Goal: Information Seeking & Learning: Learn about a topic

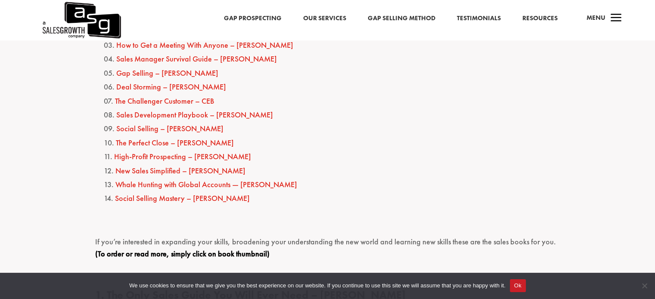
scroll to position [506, 0]
drag, startPoint x: 209, startPoint y: 129, endPoint x: 215, endPoint y: 146, distance: 18.0
click at [215, 146] on ol "The Only Sales Guide You Will Ever Need – [PERSON_NAME] Fanatical Prospecting –…" at bounding box center [327, 113] width 465 height 206
copy ol "Social Selling – [PERSON_NAME] The Perfect Close – [PERSON_NAME]"
click at [233, 143] on li "The Perfect Close – [PERSON_NAME]" at bounding box center [332, 143] width 457 height 14
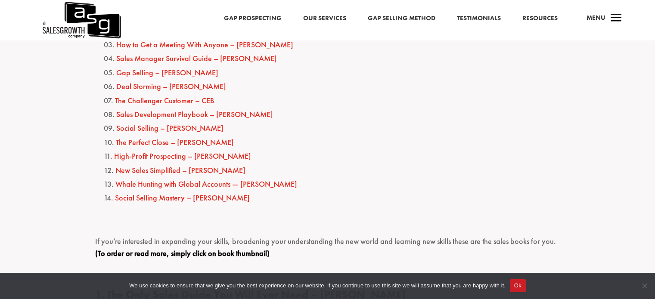
click at [214, 142] on li "The Perfect Close – [PERSON_NAME]" at bounding box center [332, 143] width 457 height 14
drag, startPoint x: 214, startPoint y: 142, endPoint x: 114, endPoint y: 144, distance: 100.0
click at [114, 144] on li "The Perfect Close – [PERSON_NAME]" at bounding box center [332, 143] width 457 height 14
copy link "The Perfect Close – [PERSON_NAME]"
click at [216, 141] on li "The Perfect Close – [PERSON_NAME]" at bounding box center [332, 143] width 457 height 14
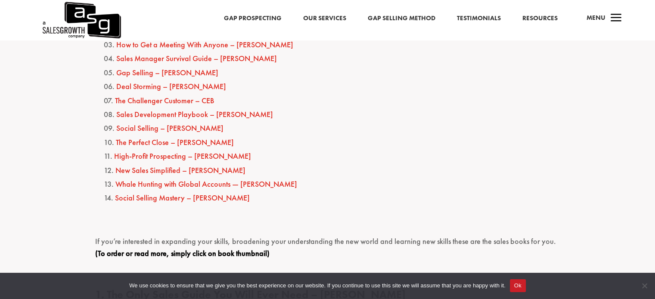
click at [214, 143] on li "The Perfect Close – [PERSON_NAME]" at bounding box center [332, 143] width 457 height 14
drag, startPoint x: 214, startPoint y: 143, endPoint x: 116, endPoint y: 143, distance: 97.4
click at [116, 143] on li "The Perfect Close – [PERSON_NAME]" at bounding box center [332, 143] width 457 height 14
copy link "The Perfect Close – [PERSON_NAME]"
click at [212, 141] on link "The Perfect Close – [PERSON_NAME]" at bounding box center [175, 142] width 118 height 10
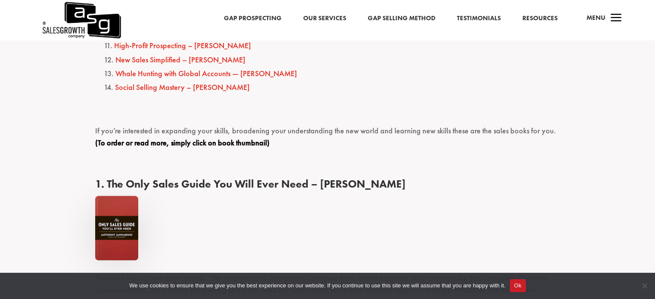
scroll to position [584, 0]
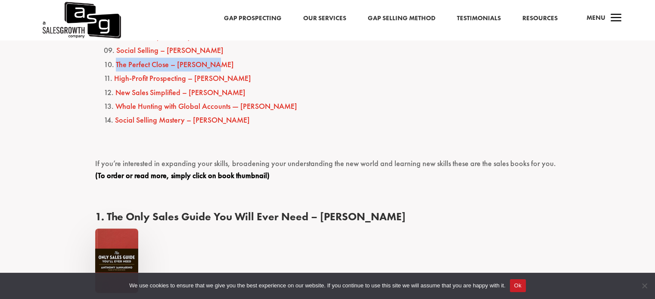
drag, startPoint x: 113, startPoint y: 65, endPoint x: 214, endPoint y: 62, distance: 100.9
click at [214, 62] on li "The Perfect Close – [PERSON_NAME]" at bounding box center [332, 65] width 457 height 14
copy link "The Perfect Close – [PERSON_NAME]"
click at [212, 146] on p at bounding box center [327, 147] width 465 height 20
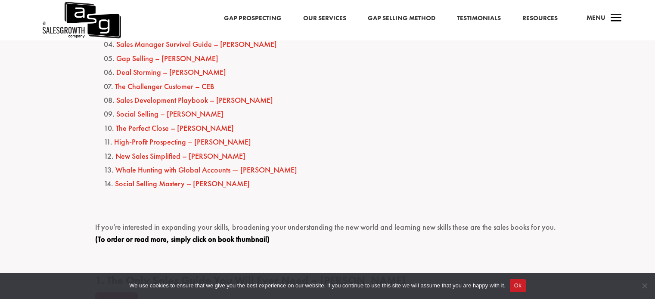
scroll to position [520, 0]
drag, startPoint x: 112, startPoint y: 86, endPoint x: 193, endPoint y: 89, distance: 81.9
click at [193, 89] on li "The Challenger Customer – CEB" at bounding box center [332, 87] width 457 height 14
copy link "The Challenger Customer"
